Goal: Transaction & Acquisition: Book appointment/travel/reservation

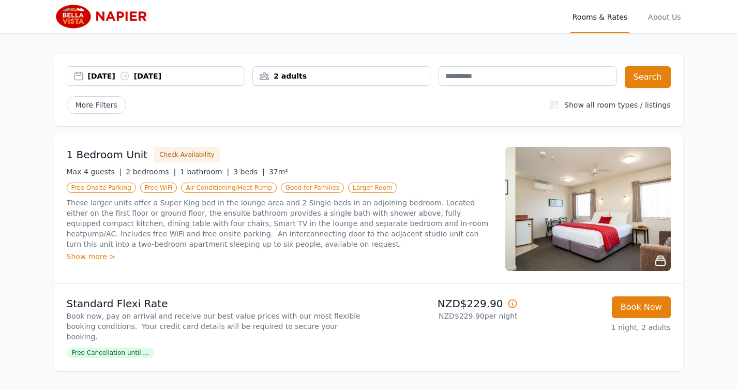
click at [103, 77] on div "[DATE] [DATE]" at bounding box center [166, 76] width 156 height 10
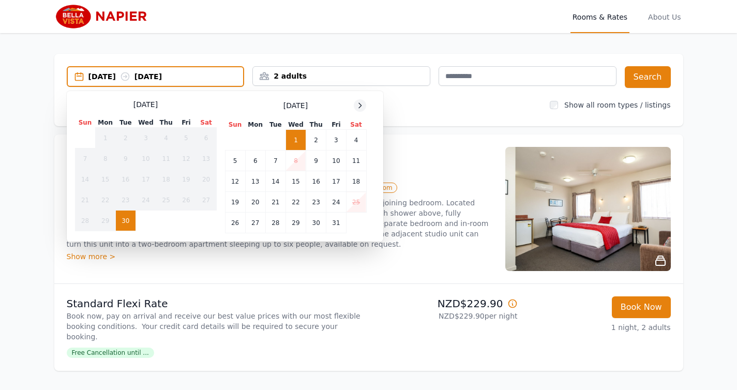
click at [363, 105] on icon at bounding box center [360, 105] width 8 height 8
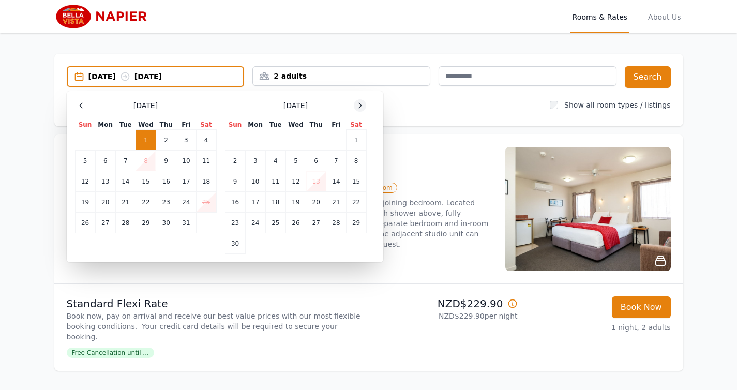
click at [363, 105] on icon at bounding box center [360, 105] width 8 height 8
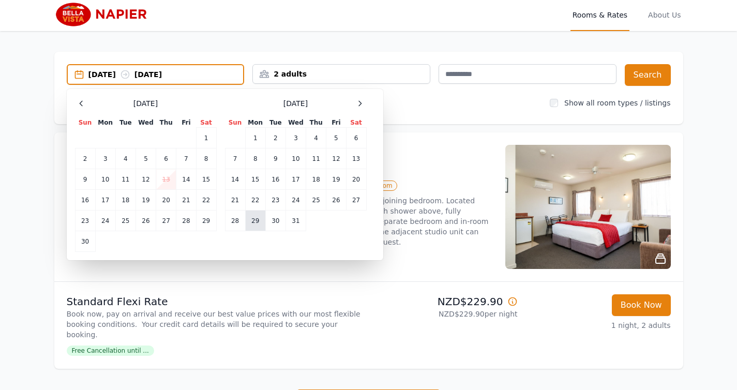
click at [260, 219] on td "29" at bounding box center [255, 220] width 20 height 21
click at [362, 100] on icon at bounding box center [360, 103] width 8 height 8
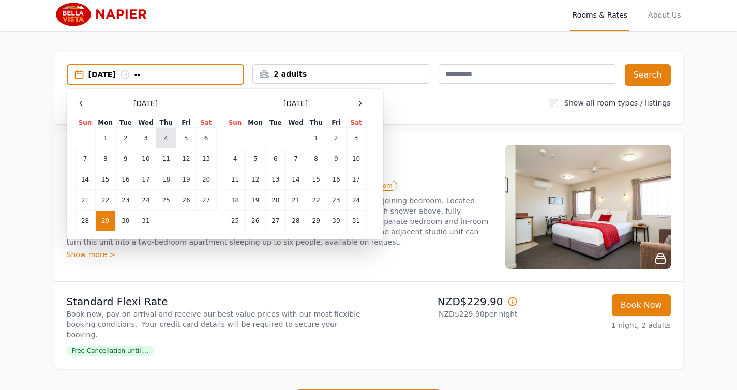
click at [164, 133] on td "4" at bounding box center [166, 138] width 20 height 21
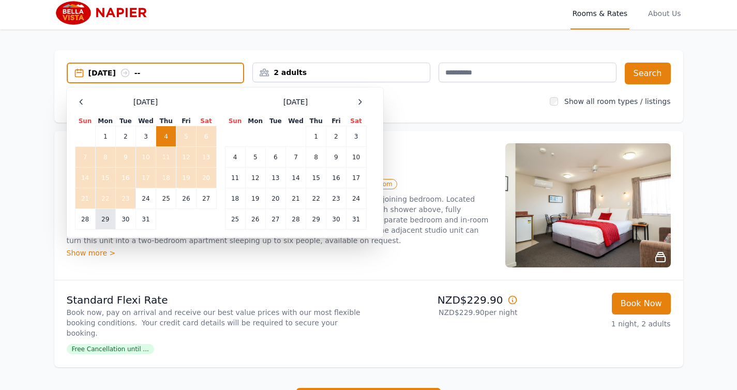
scroll to position [4, 0]
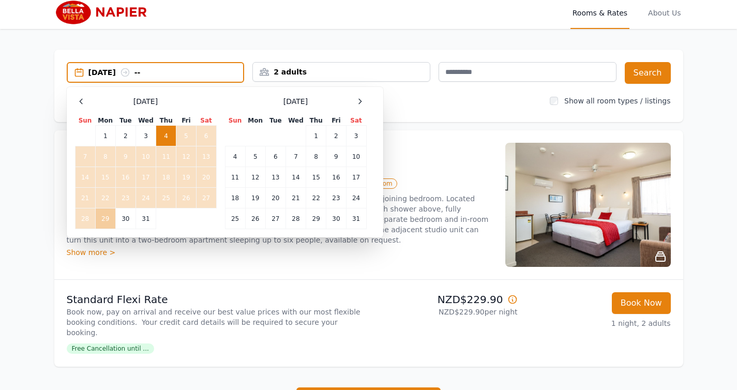
click at [108, 217] on td "29" at bounding box center [105, 218] width 20 height 21
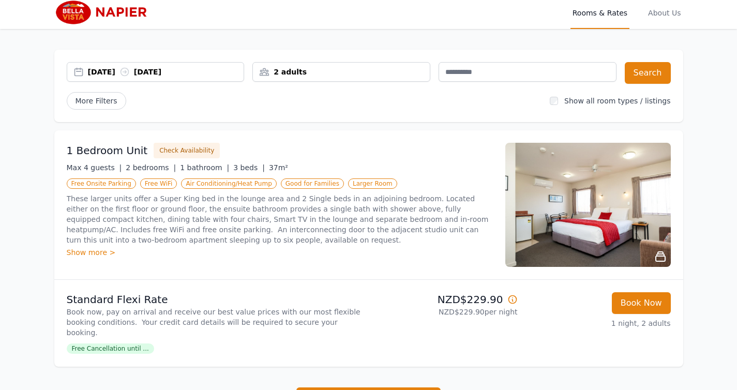
click at [102, 72] on div "[DATE] [DATE]" at bounding box center [166, 72] width 156 height 10
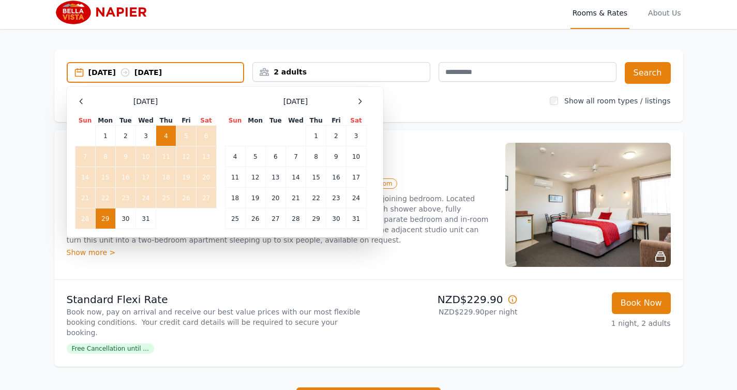
click at [106, 216] on td "29" at bounding box center [105, 218] width 20 height 21
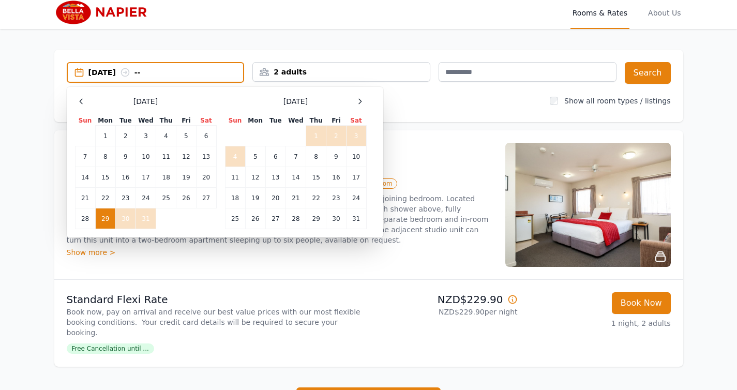
click at [236, 154] on td "4" at bounding box center [235, 156] width 20 height 21
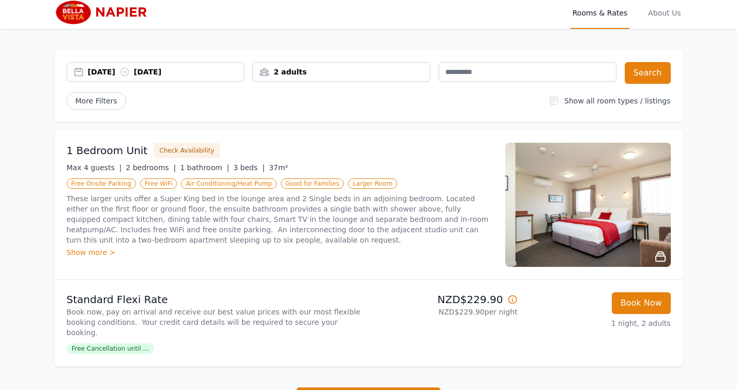
click at [390, 73] on div "2 adults" at bounding box center [341, 72] width 177 height 10
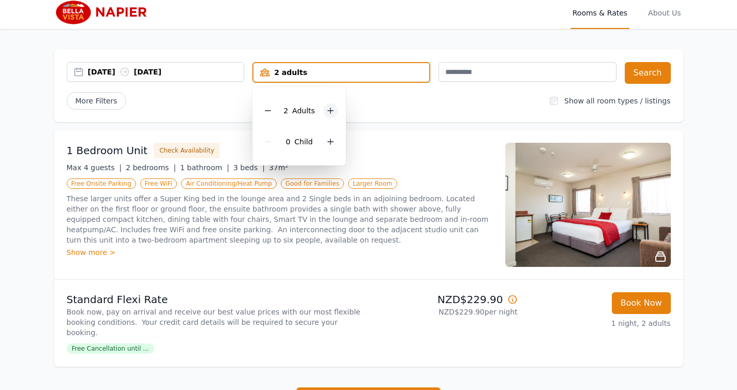
click at [330, 112] on icon at bounding box center [330, 111] width 8 height 8
click at [330, 112] on icon at bounding box center [331, 111] width 6 height 6
click at [457, 96] on div "More Filters" at bounding box center [304, 101] width 475 height 18
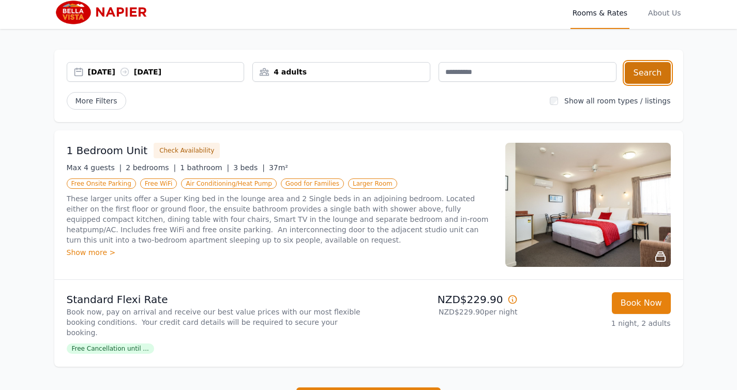
click at [644, 74] on button "Search" at bounding box center [648, 73] width 46 height 22
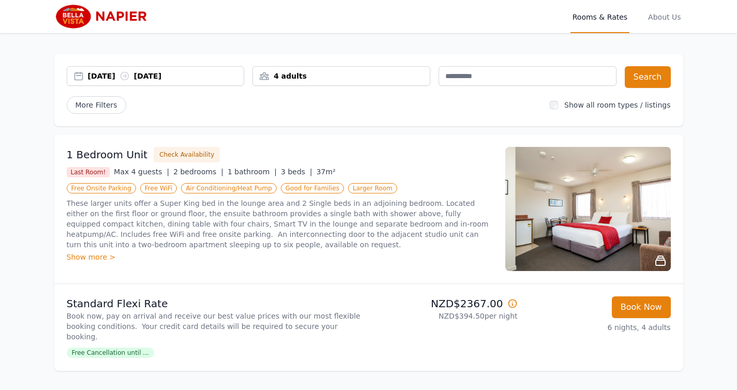
click at [567, 224] on img at bounding box center [587, 209] width 165 height 124
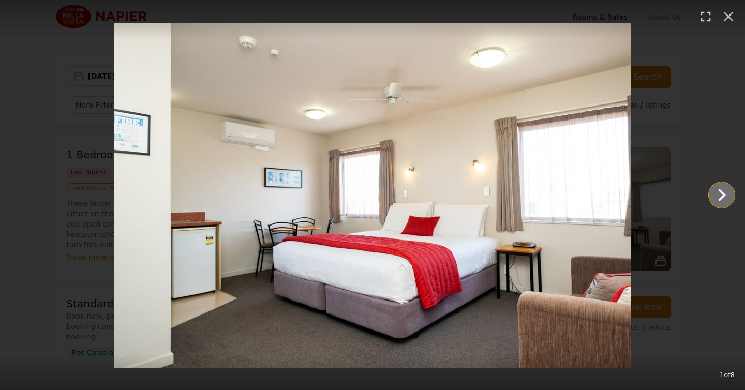
click at [724, 196] on icon "Show slide 2 of 8" at bounding box center [721, 195] width 25 height 25
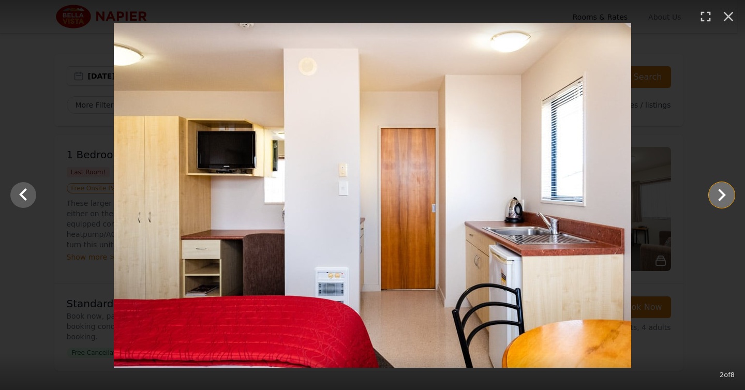
click at [728, 198] on icon "Show slide 3 of 8" at bounding box center [721, 195] width 25 height 25
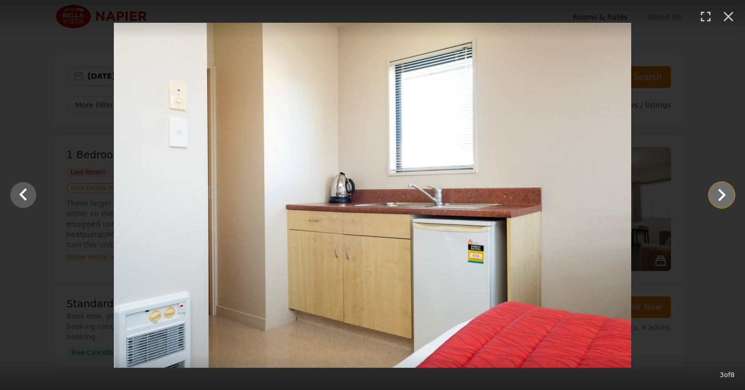
click at [728, 198] on icon "Show slide 4 of 8" at bounding box center [721, 195] width 25 height 25
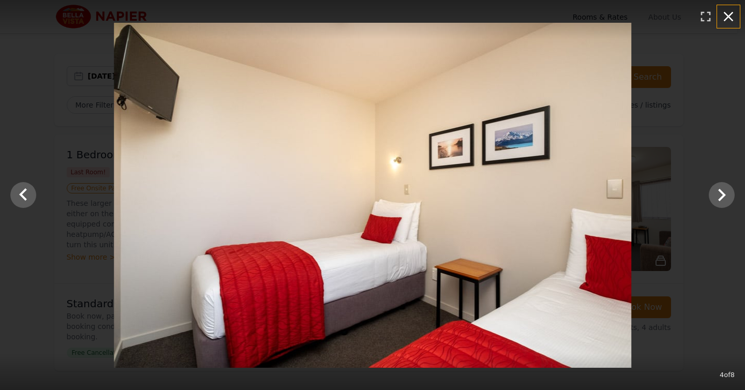
click at [734, 15] on icon "button" at bounding box center [728, 16] width 17 height 17
